Goal: Task Accomplishment & Management: Use online tool/utility

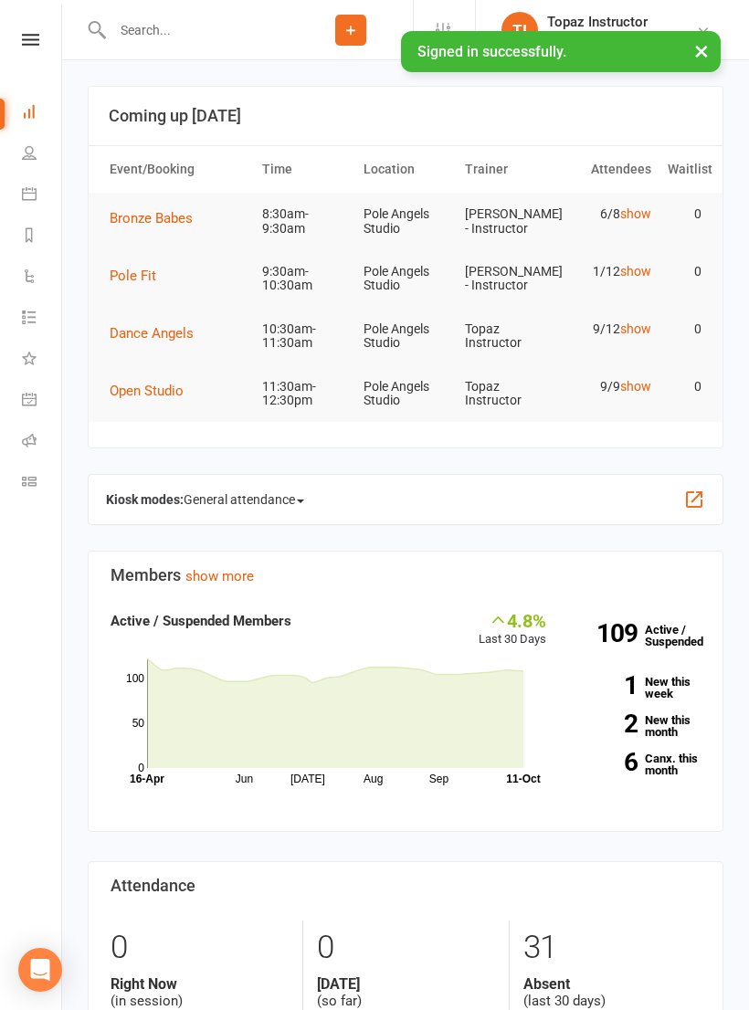
click at [26, 44] on icon at bounding box center [30, 40] width 17 height 12
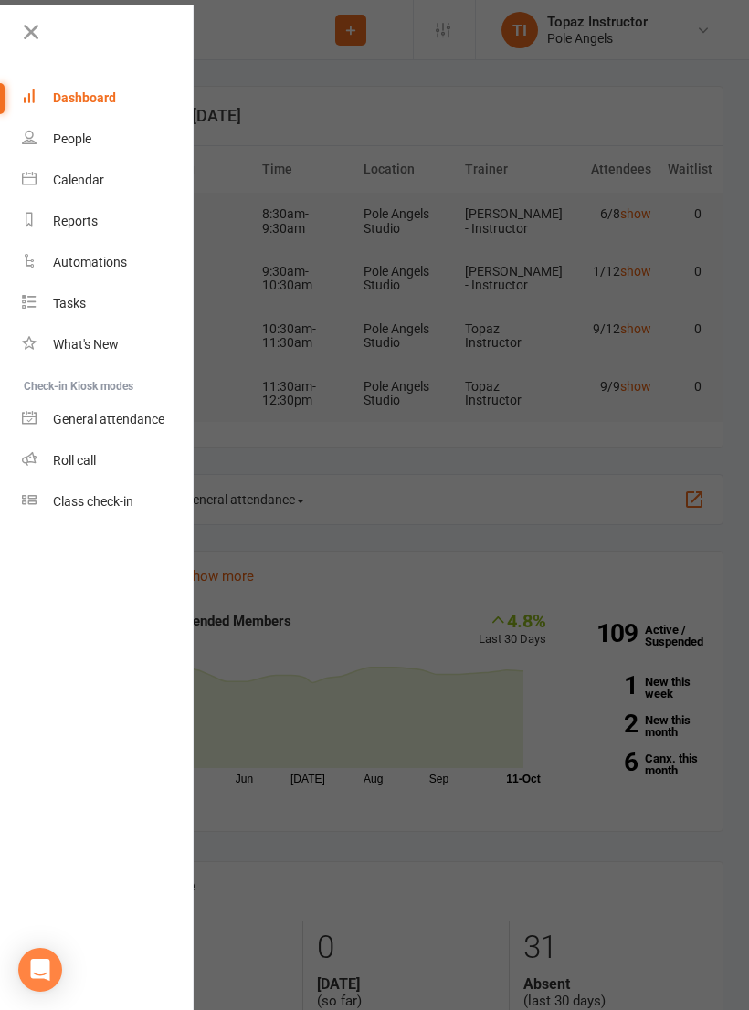
click at [115, 493] on link "Class check-in" at bounding box center [108, 501] width 173 height 41
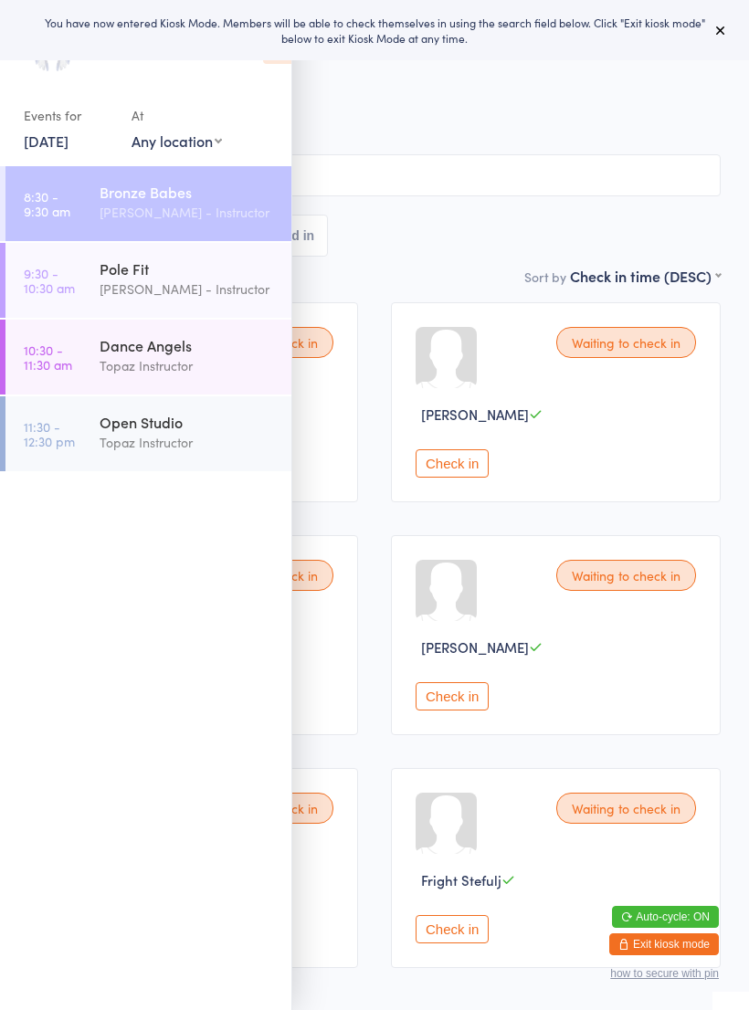
click at [237, 194] on div "Bronze Babes" at bounding box center [188, 192] width 176 height 20
click at [420, 266] on div "Bronze Babes Check-in [DATE] 8:30am [PERSON_NAME] - Instructor Pole Angels Stud…" at bounding box center [374, 156] width 692 height 220
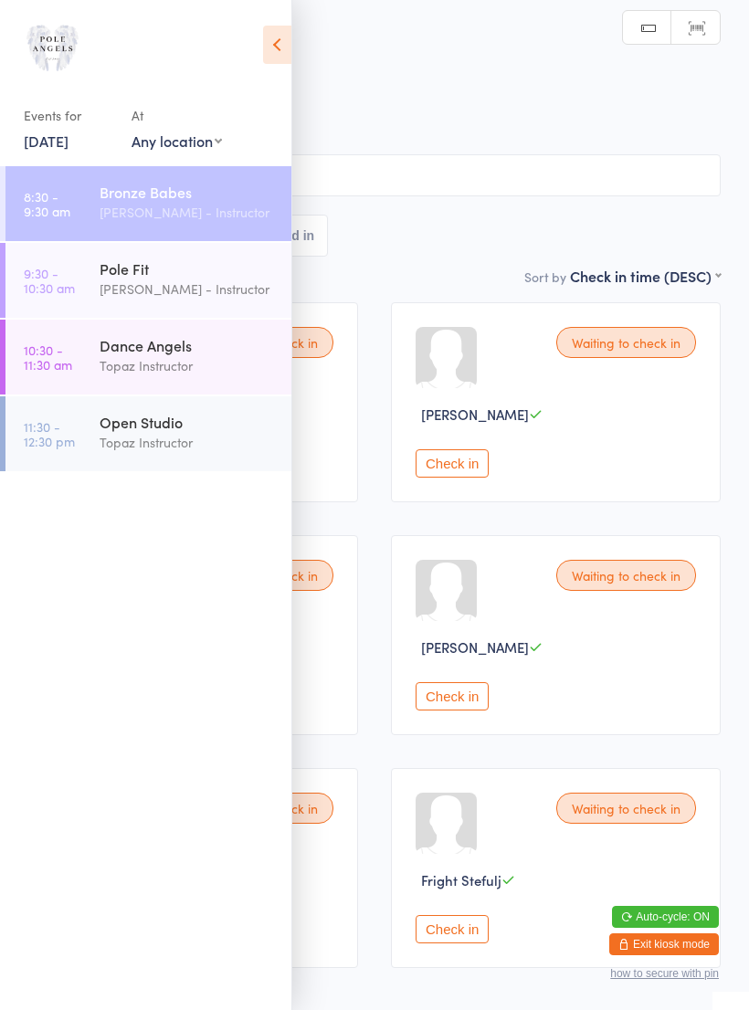
click at [277, 44] on icon at bounding box center [277, 45] width 28 height 38
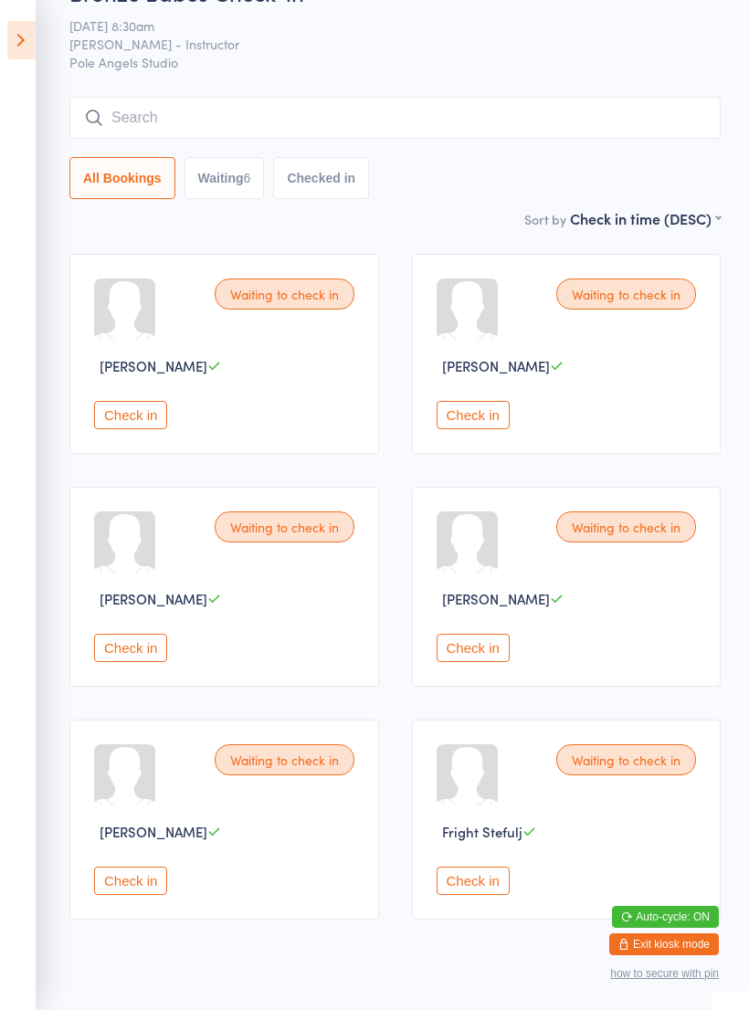
scroll to position [48, 0]
click at [145, 889] on button "Check in" at bounding box center [130, 881] width 73 height 28
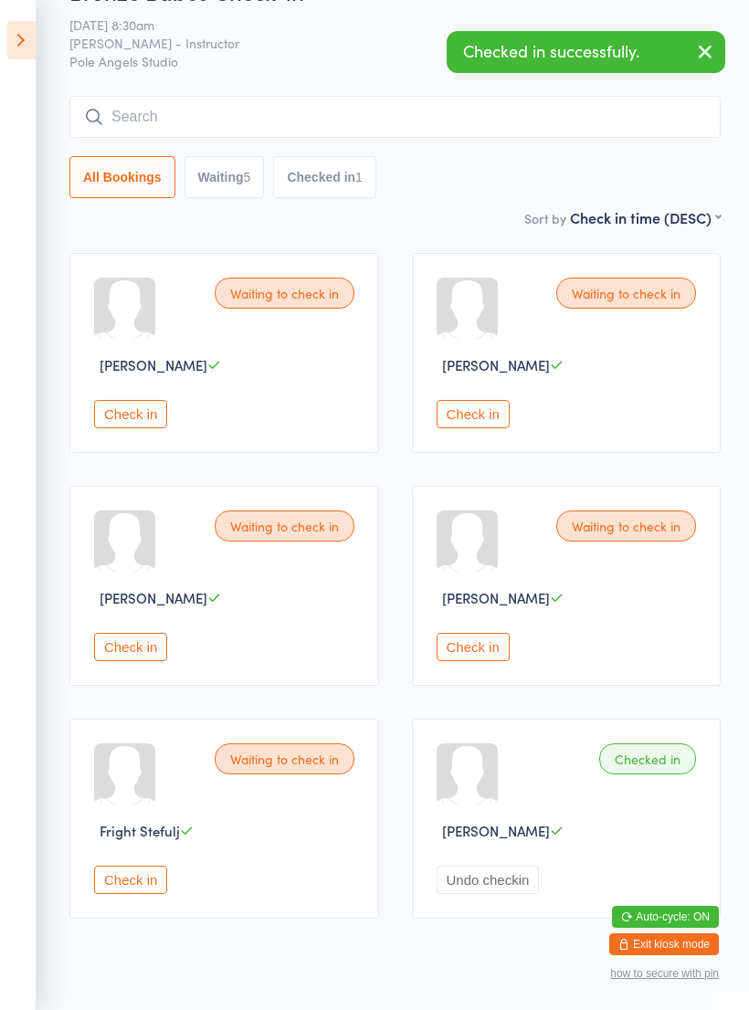
click at [495, 428] on button "Check in" at bounding box center [473, 414] width 73 height 28
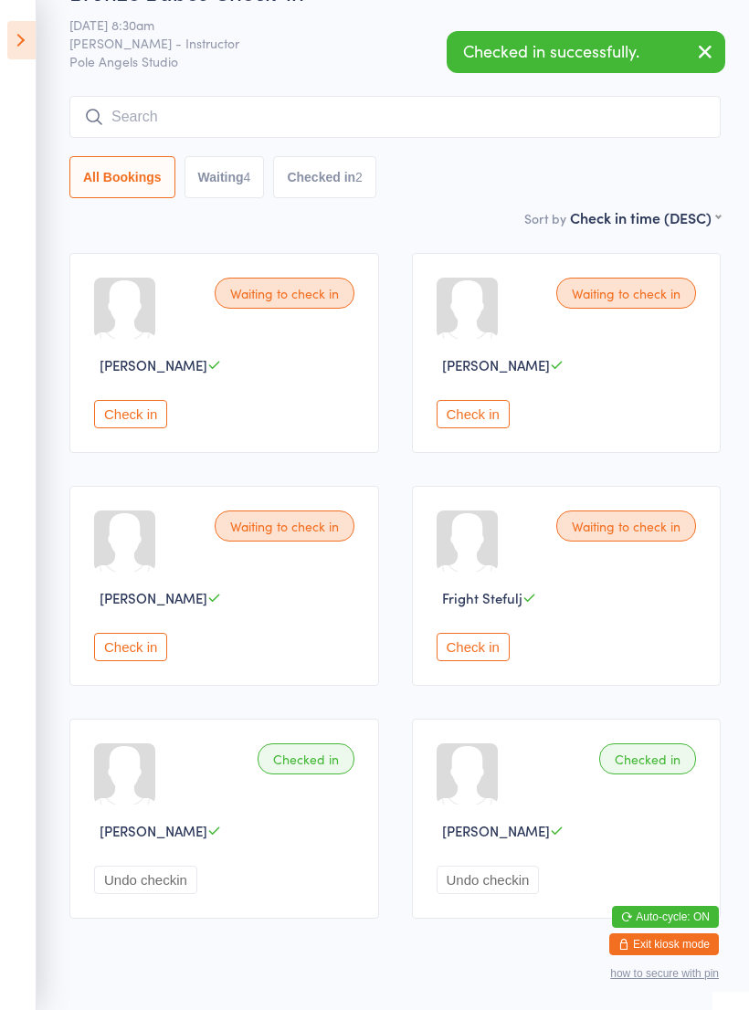
click at [117, 423] on button "Check in" at bounding box center [130, 414] width 73 height 28
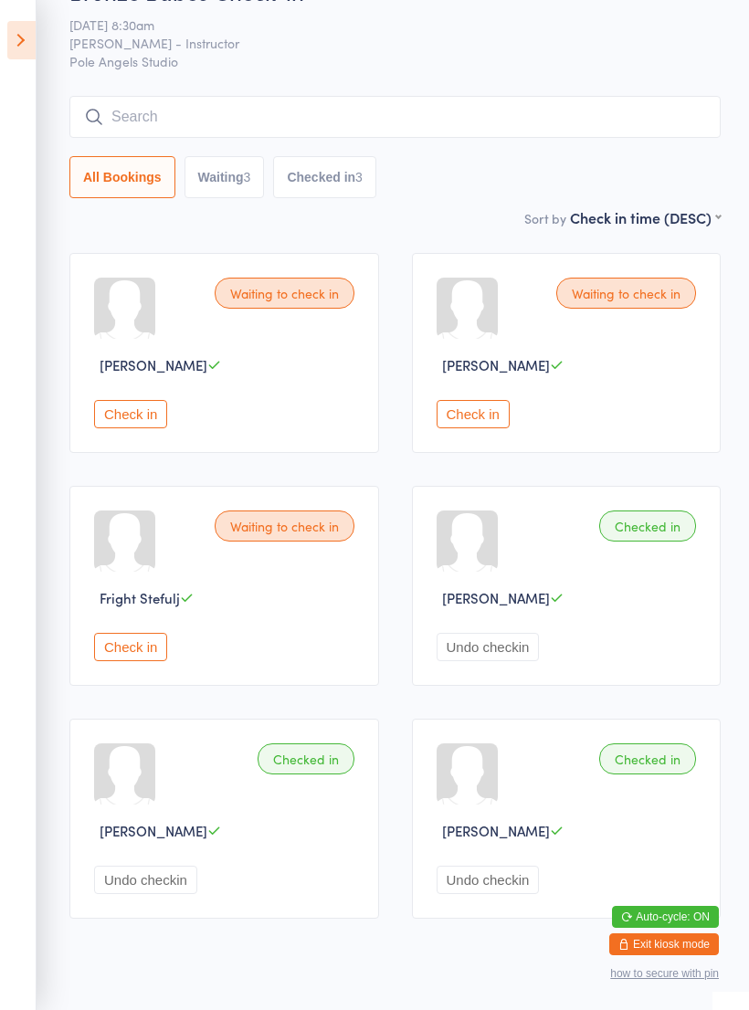
click at [149, 661] on button "Check in" at bounding box center [130, 647] width 73 height 28
click at [473, 409] on button "Check in" at bounding box center [473, 414] width 73 height 28
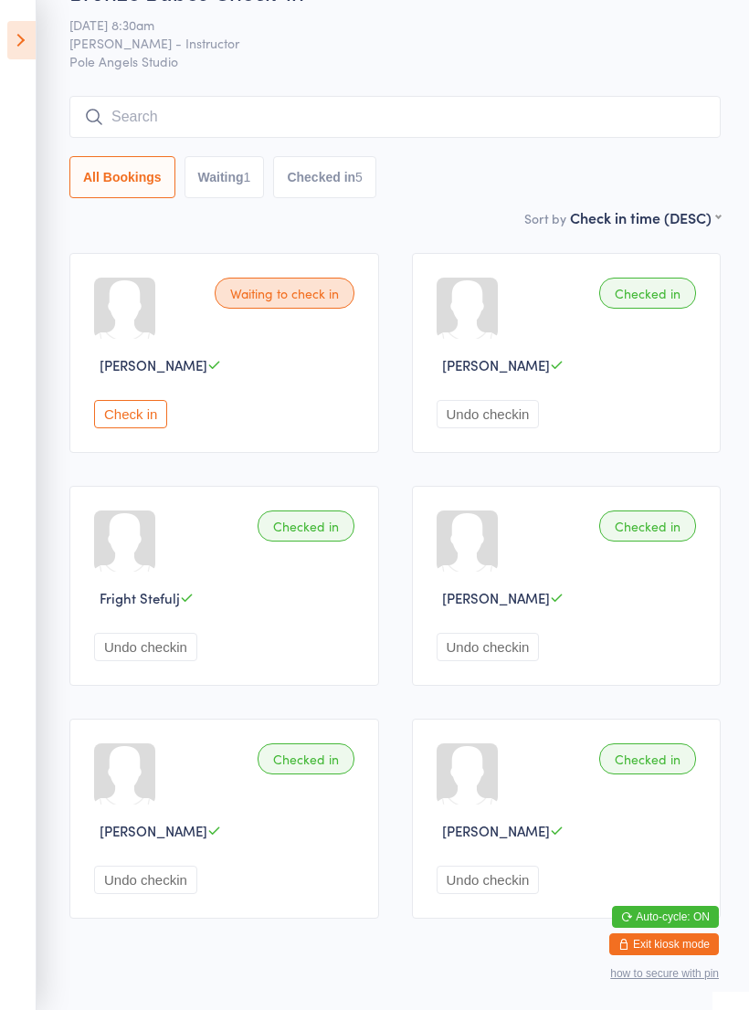
click at [145, 414] on button "Check in" at bounding box center [130, 414] width 73 height 28
